Goal: Transaction & Acquisition: Download file/media

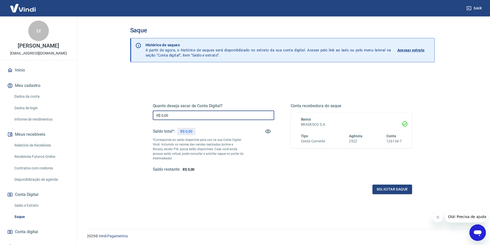
click at [188, 115] on input "R$ 0,00" at bounding box center [214, 116] width 122 height 10
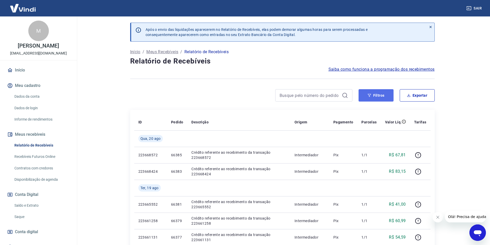
click at [378, 96] on button "Filtros" at bounding box center [376, 95] width 35 height 12
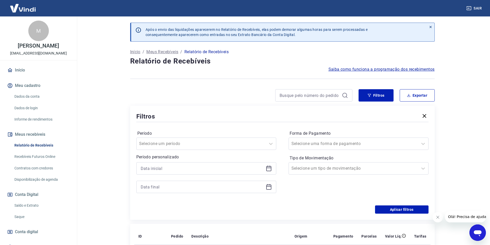
click at [270, 165] on div at bounding box center [206, 168] width 140 height 12
click at [269, 169] on icon at bounding box center [269, 169] width 6 height 6
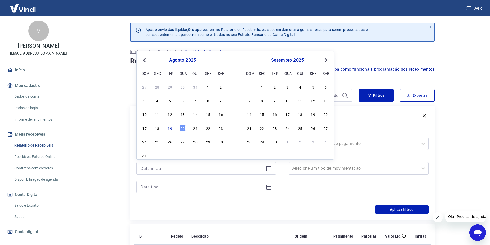
click at [170, 127] on div "19" at bounding box center [170, 128] width 6 height 6
type input "19/08/2025"
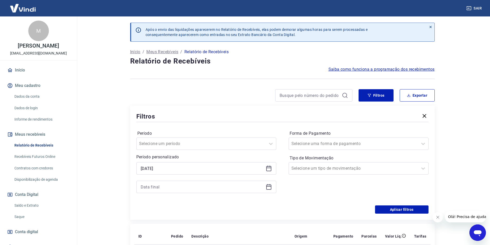
click at [269, 186] on icon at bounding box center [269, 187] width 6 height 6
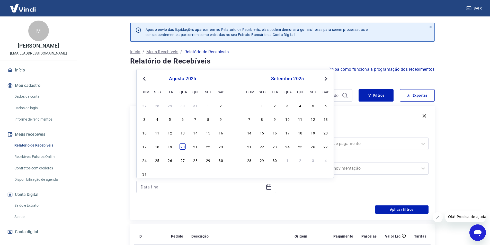
click at [185, 147] on div "20" at bounding box center [183, 147] width 6 height 6
type input "20/08/2025"
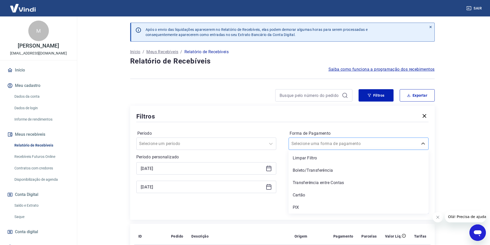
drag, startPoint x: 380, startPoint y: 144, endPoint x: 371, endPoint y: 158, distance: 16.9
click at [380, 144] on div at bounding box center [354, 143] width 124 height 7
drag, startPoint x: 336, startPoint y: 211, endPoint x: 402, endPoint y: 215, distance: 66.5
click at [335, 211] on div "PIX" at bounding box center [359, 208] width 140 height 10
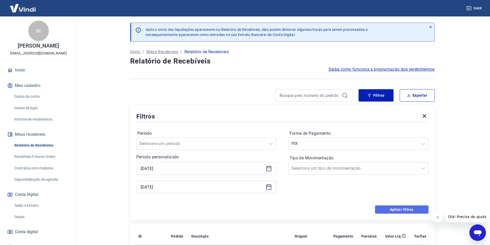
click at [405, 210] on button "Aplicar filtros" at bounding box center [402, 210] width 54 height 8
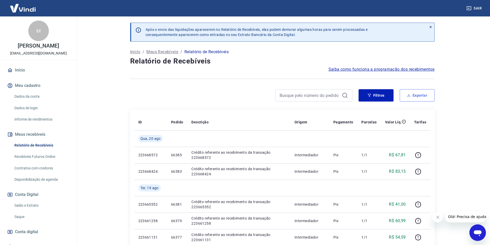
click at [418, 92] on button "Exportar" at bounding box center [417, 95] width 35 height 12
type input "19/08/2025"
type input "20/08/2025"
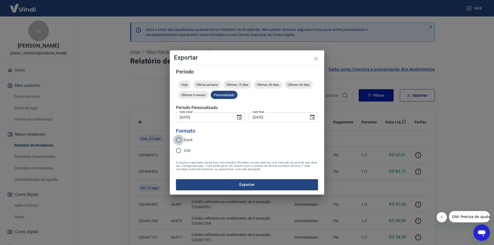
click at [182, 138] on input "Excel" at bounding box center [178, 140] width 11 height 11
radio input "true"
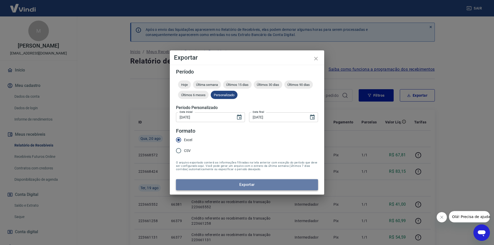
click at [237, 187] on button "Exportar" at bounding box center [247, 184] width 142 height 11
